Goal: Book appointment/travel/reservation

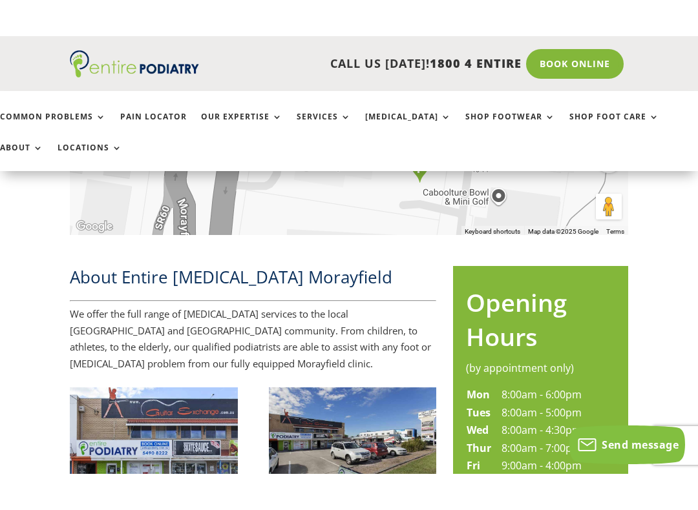
scroll to position [462, 0]
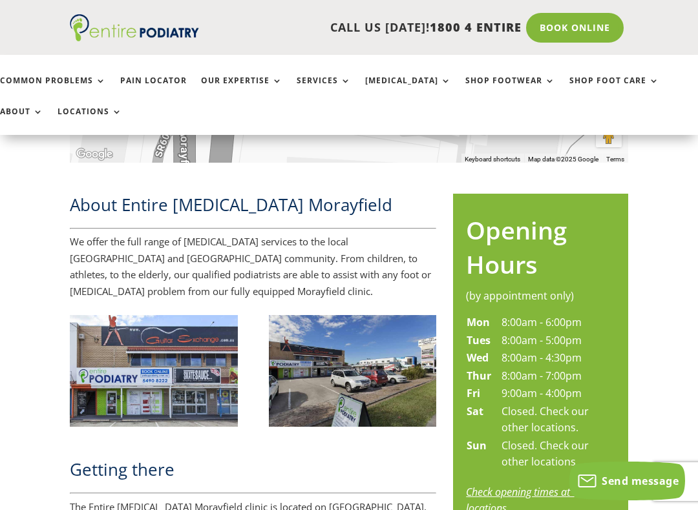
click at [543, 25] on link "Book Online" at bounding box center [575, 28] width 98 height 30
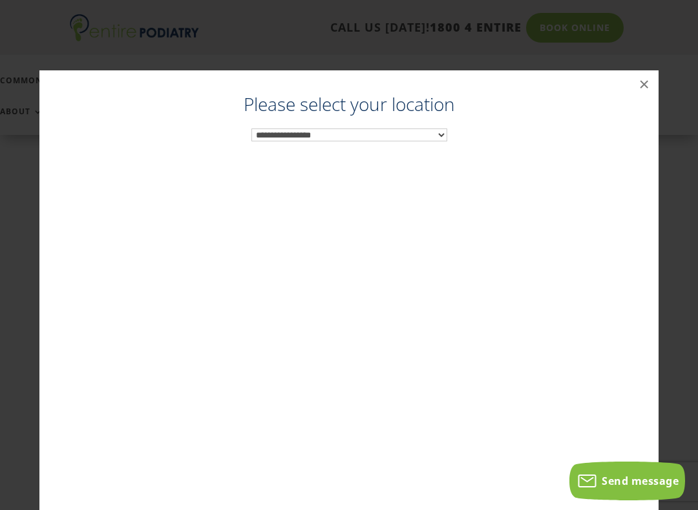
scroll to position [395, 0]
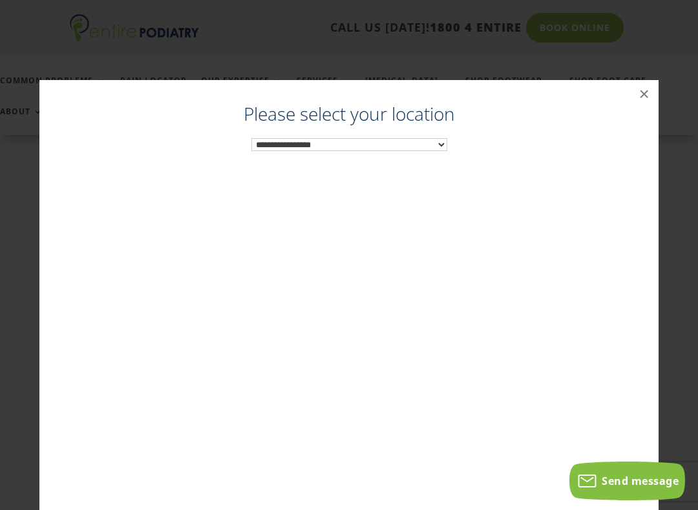
click at [278, 140] on select "**********" at bounding box center [349, 144] width 196 height 13
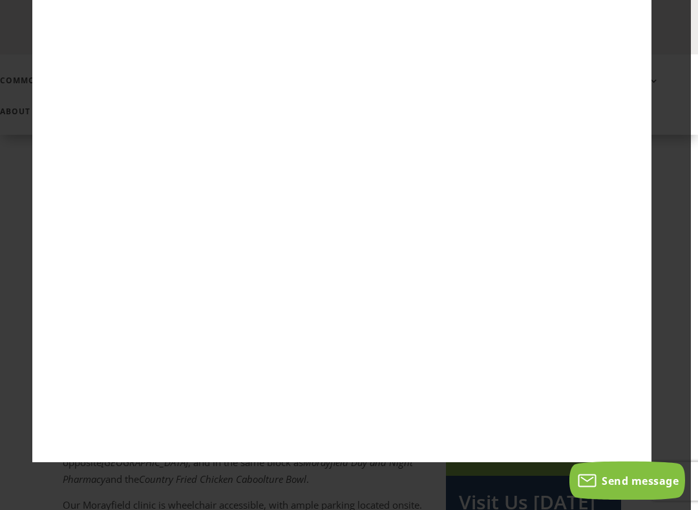
scroll to position [523, 7]
click at [25, 143] on div "Podiatrist [PERSON_NAME] ×" at bounding box center [342, 207] width 688 height 536
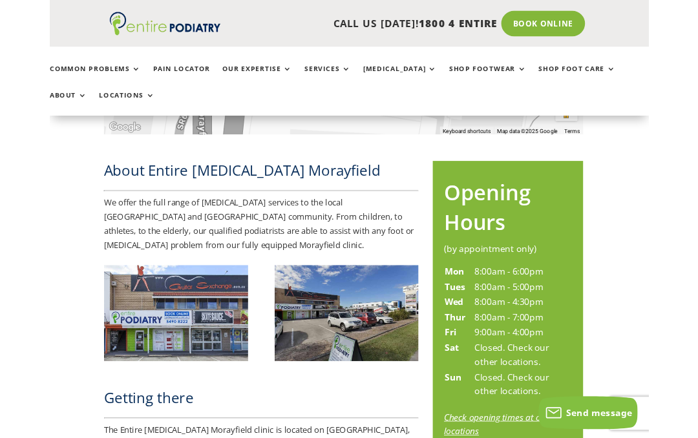
scroll to position [0, 7]
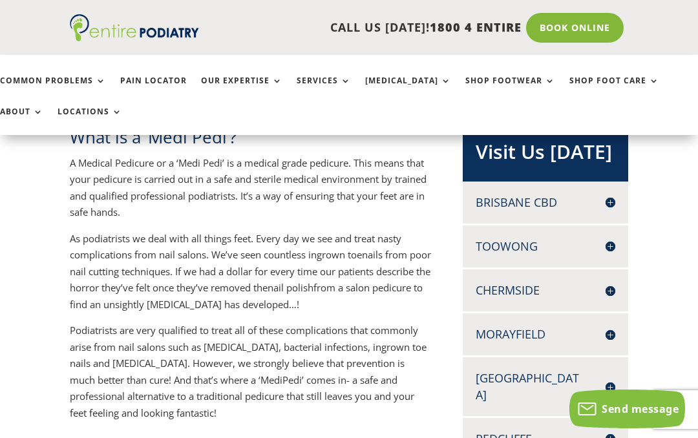
scroll to position [262, 0]
click at [616, 288] on div "Chermside SUITE 15, LEVEL 2 956 GYMPIE ROAD CHERMSIDE Q 4032 07 3359 8836 07 33…" at bounding box center [545, 291] width 165 height 42
click at [607, 289] on h4 "Chermside" at bounding box center [546, 291] width 140 height 16
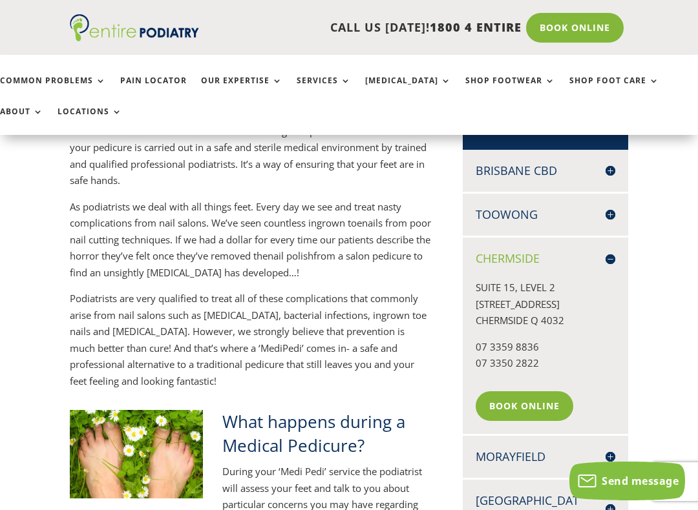
click at [549, 405] on link "Book Online" at bounding box center [525, 407] width 98 height 30
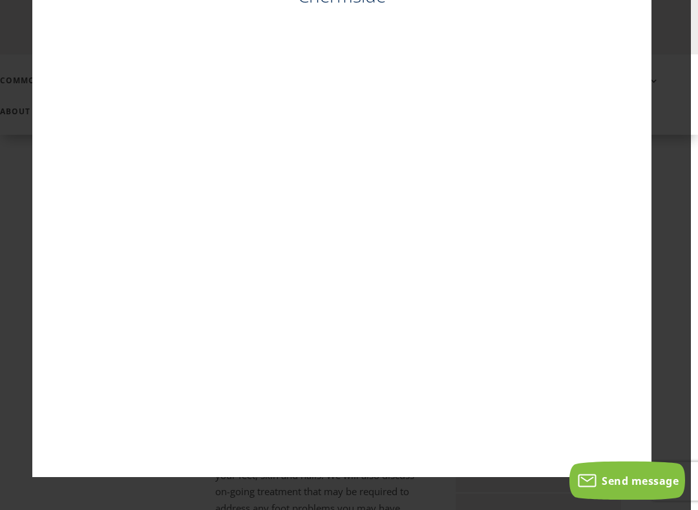
scroll to position [342, 7]
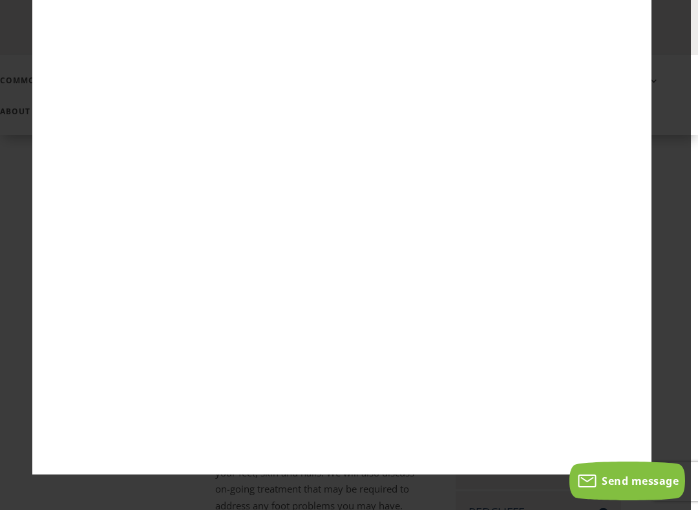
click at [1, 315] on div "Chermside ×" at bounding box center [342, 220] width 688 height 536
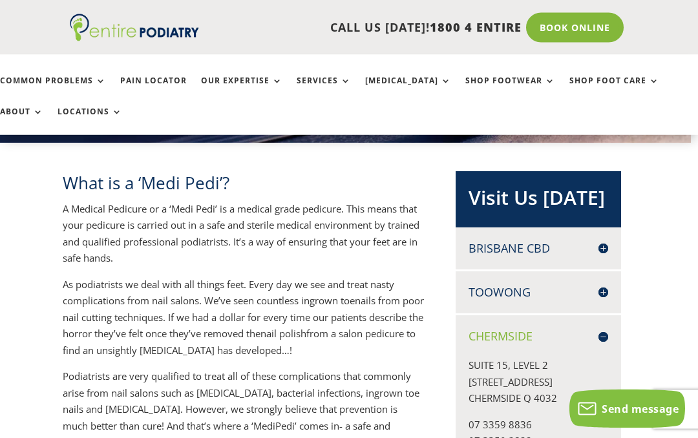
scroll to position [0, 7]
